Goal: Task Accomplishment & Management: Use online tool/utility

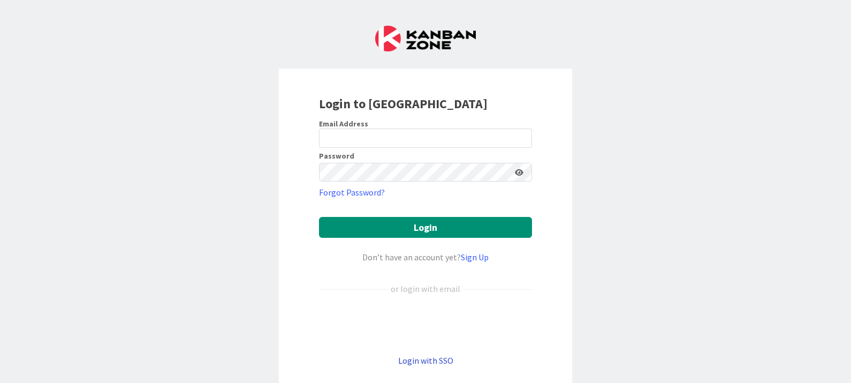
click at [434, 339] on link "Login with SSO" at bounding box center [425, 360] width 55 height 11
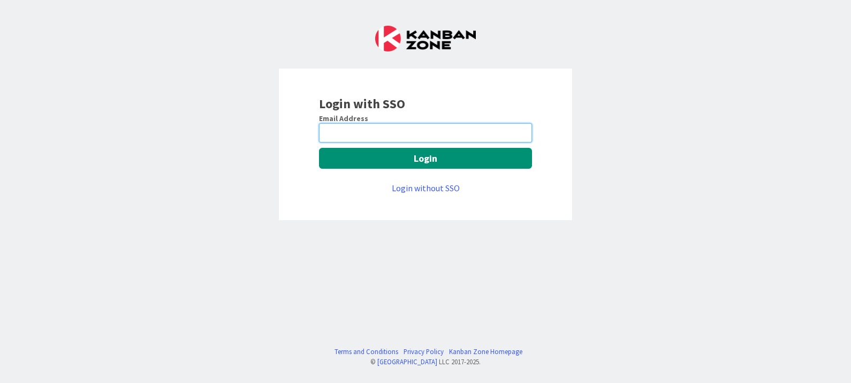
click at [379, 127] on input "email" at bounding box center [425, 132] width 213 height 19
type input "[PERSON_NAME][EMAIL_ADDRESS][PERSON_NAME][DOMAIN_NAME]"
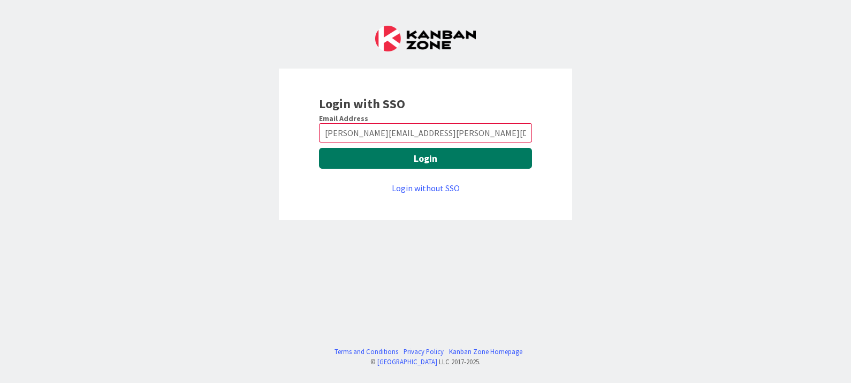
click at [445, 157] on button "Login" at bounding box center [425, 158] width 213 height 21
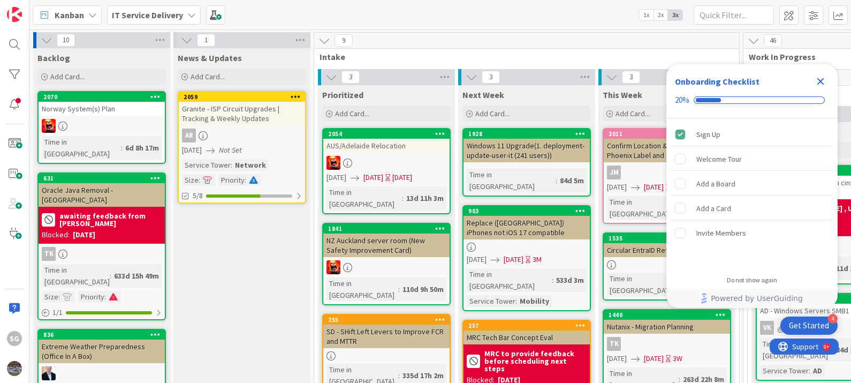
click at [818, 81] on icon "Close Checklist" at bounding box center [820, 81] width 13 height 13
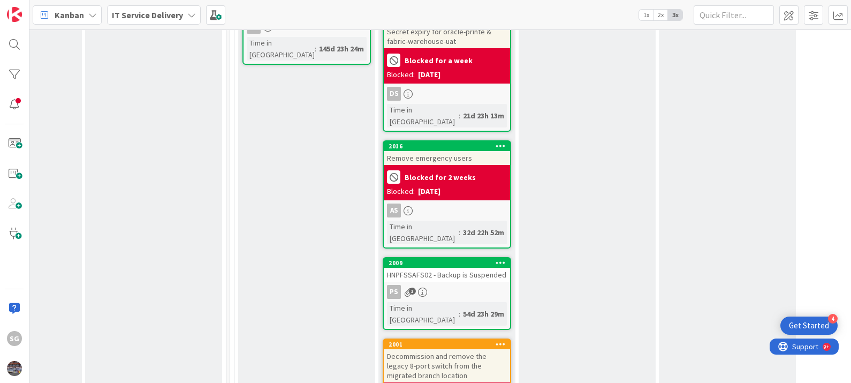
scroll to position [936, 513]
